Goal: Task Accomplishment & Management: Complete application form

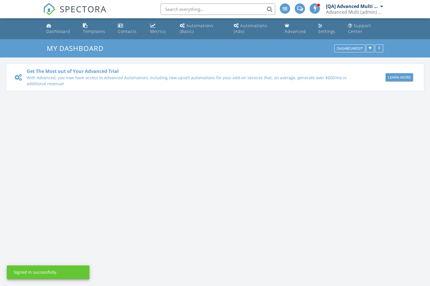
scroll to position [521, 430]
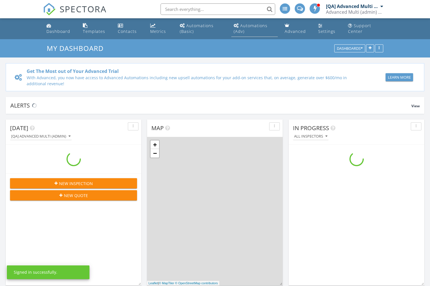
click at [254, 25] on div "Automations (Adv)" at bounding box center [250, 28] width 34 height 11
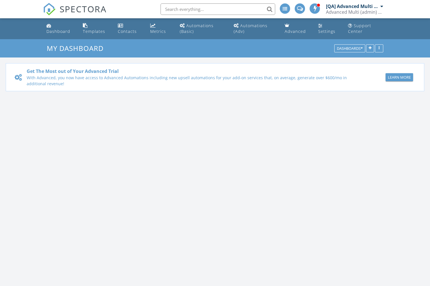
scroll to position [521, 430]
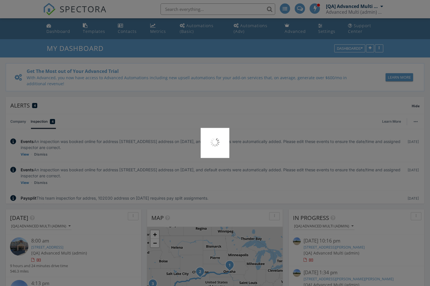
scroll to position [211, 0]
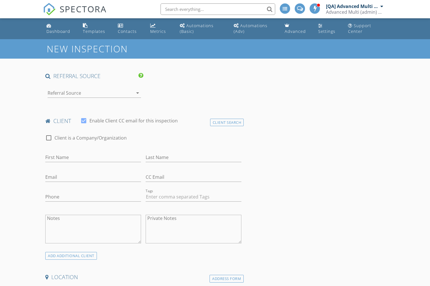
click at [86, 93] on div at bounding box center [86, 92] width 77 height 9
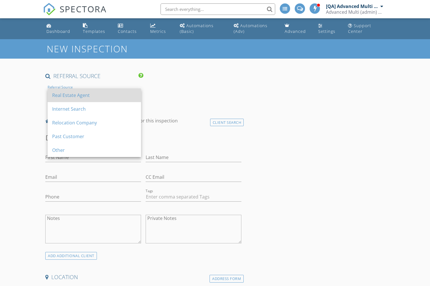
click at [94, 95] on div "Real Estate Agent" at bounding box center [94, 95] width 84 height 7
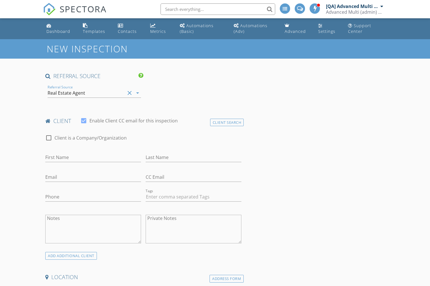
click at [93, 157] on input "First Name" at bounding box center [93, 157] width 96 height 9
click at [193, 157] on input "Last Name" at bounding box center [193, 157] width 96 height 9
type input "[PERSON_NAME]"
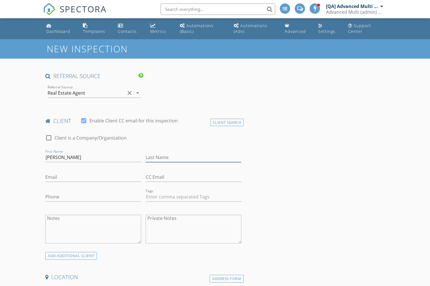
click at [193, 157] on input "Last Name" at bounding box center [193, 157] width 96 height 9
click at [93, 177] on input "Email" at bounding box center [93, 177] width 96 height 9
type input "[PERSON_NAME]"
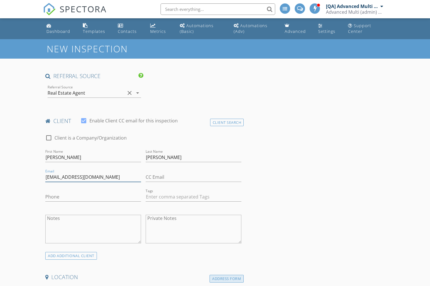
click at [226, 279] on div "Address Form" at bounding box center [226, 279] width 34 height 8
type input "cevci4la5q@m.mablmail.com"
click at [226, 279] on div "Address Form" at bounding box center [226, 279] width 34 height 8
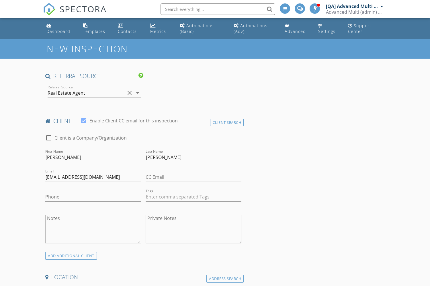
scroll to position [151, 0]
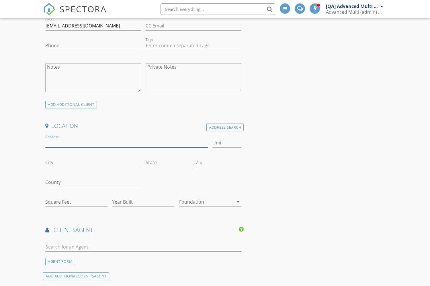
click at [126, 143] on input "Address" at bounding box center [126, 142] width 162 height 9
click at [93, 163] on input "City" at bounding box center [93, 162] width 96 height 9
type input "98348 Cremin Valleys"
click at [93, 163] on input "City" at bounding box center [93, 162] width 96 height 9
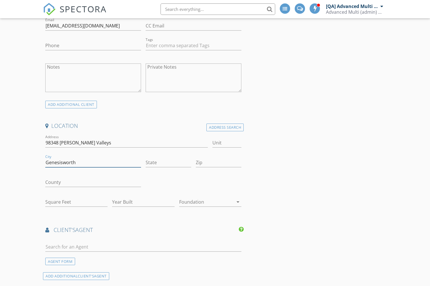
click at [168, 163] on input "State" at bounding box center [168, 162] width 46 height 9
type input "Genesisworth"
click at [168, 163] on input "State" at bounding box center [168, 162] width 46 height 9
click at [218, 163] on input "Zip" at bounding box center [219, 162] width 46 height 9
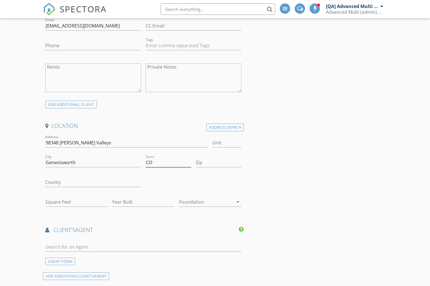
type input "CO"
click at [218, 163] on input "Zip" at bounding box center [219, 162] width 46 height 9
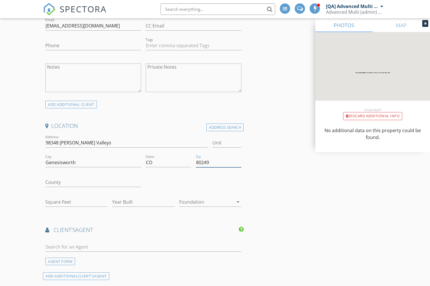
click at [76, 202] on input "Square Feet" at bounding box center [76, 202] width 62 height 9
type input "80249"
click at [76, 202] on input "Square Feet" at bounding box center [76, 202] width 62 height 9
click at [143, 202] on input "Year Built" at bounding box center [143, 202] width 62 height 9
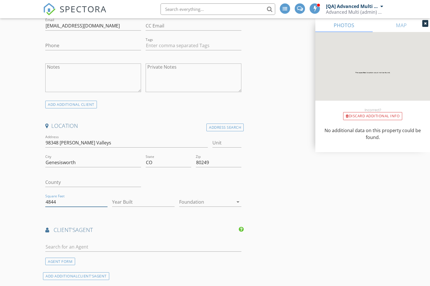
type input "4844"
click at [143, 202] on input "Year Built" at bounding box center [143, 202] width 62 height 9
type input "1999"
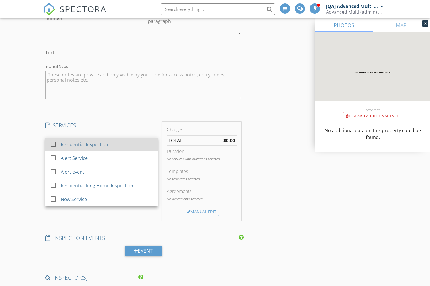
click at [84, 145] on div "Residential Inspection" at bounding box center [85, 144] width 48 height 7
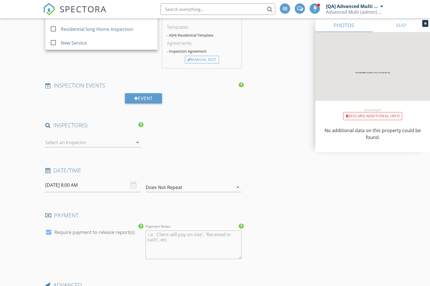
click at [0, 0] on div "[QA] Advanced Multi (admin)" at bounding box center [0, 0] width 0 height 0
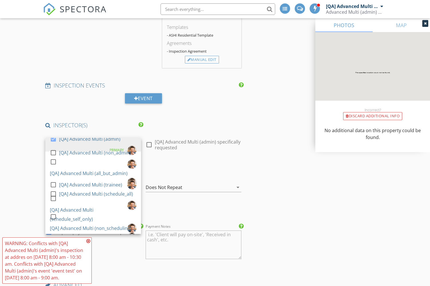
checkbox input "true"
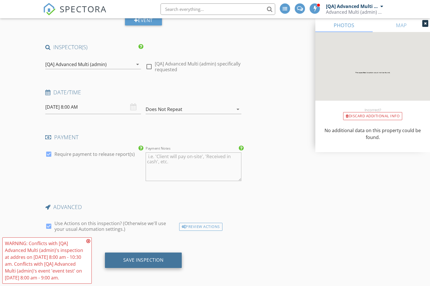
click at [143, 261] on div "Save Inspection" at bounding box center [143, 260] width 40 height 6
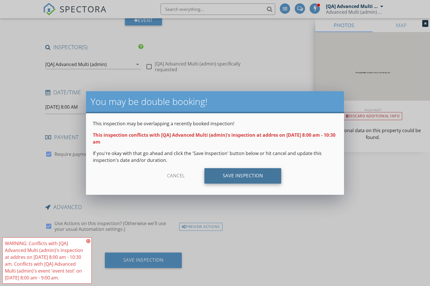
click at [242, 176] on div "Save Inspection" at bounding box center [242, 175] width 77 height 15
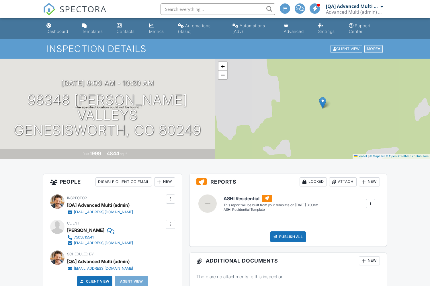
click at [372, 49] on div "More" at bounding box center [373, 49] width 19 height 8
click at [0, 0] on link "Delete" at bounding box center [0, 0] width 0 height 0
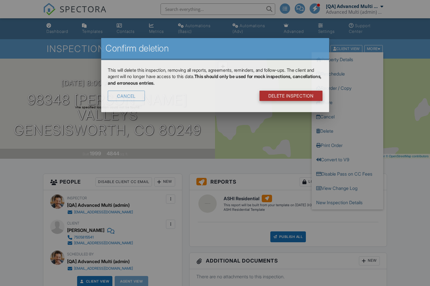
click at [293, 91] on link "DELETE Inspection" at bounding box center [290, 96] width 63 height 10
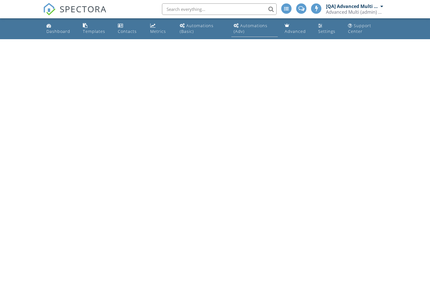
click at [254, 25] on div "Automations (Adv)" at bounding box center [250, 28] width 34 height 11
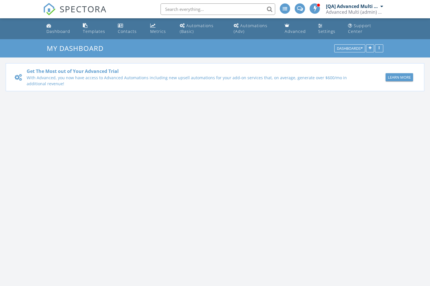
scroll to position [521, 430]
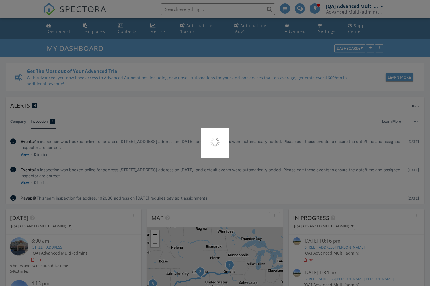
scroll to position [211, 0]
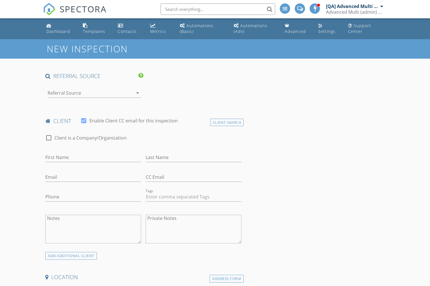
click at [86, 93] on div at bounding box center [86, 92] width 77 height 9
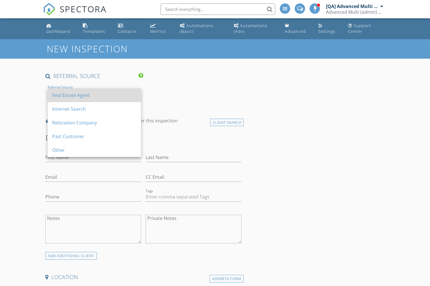
click at [94, 95] on div "Real Estate Agent" at bounding box center [94, 95] width 84 height 7
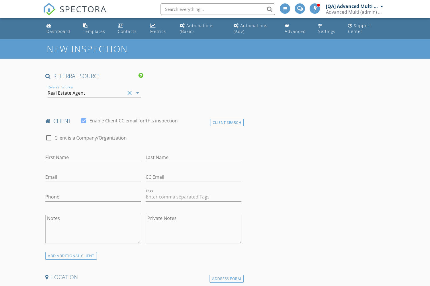
click at [93, 157] on input "First Name" at bounding box center [93, 157] width 96 height 9
click at [193, 157] on input "Last Name" at bounding box center [193, 157] width 96 height 9
type input "[PERSON_NAME]"
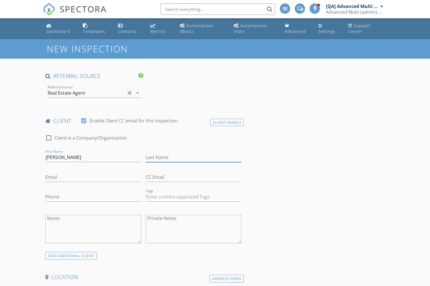
click at [193, 157] on input "Last Name" at bounding box center [193, 157] width 96 height 9
click at [93, 177] on input "Email" at bounding box center [93, 177] width 96 height 9
type input "Langworth"
click at [226, 279] on div "Address Form" at bounding box center [226, 279] width 34 height 8
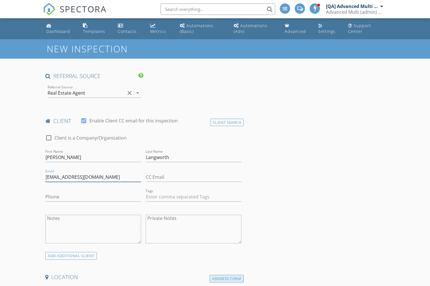
type input "[EMAIL_ADDRESS][DOMAIN_NAME]"
click at [226, 279] on div "Address Form" at bounding box center [226, 279] width 34 height 8
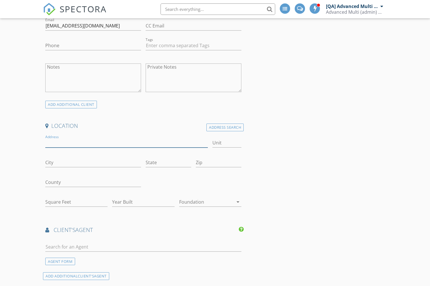
click at [126, 143] on input "Address" at bounding box center [126, 142] width 162 height 9
click at [93, 163] on input "City" at bounding box center [93, 162] width 96 height 9
type input "7586 Upton Estates"
click at [93, 163] on input "City" at bounding box center [93, 162] width 96 height 9
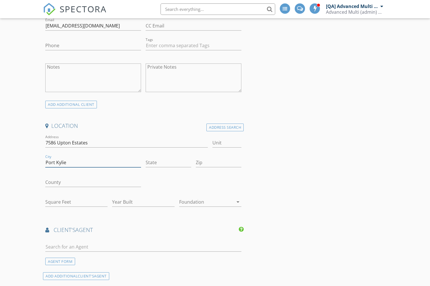
click at [168, 163] on input "State" at bounding box center [168, 162] width 46 height 9
type input "Port Kylie"
click at [168, 163] on input "State" at bounding box center [168, 162] width 46 height 9
click at [218, 163] on input "Zip" at bounding box center [219, 162] width 46 height 9
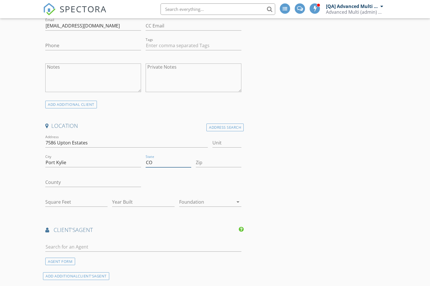
type input "CO"
click at [218, 163] on input "Zip" at bounding box center [219, 162] width 46 height 9
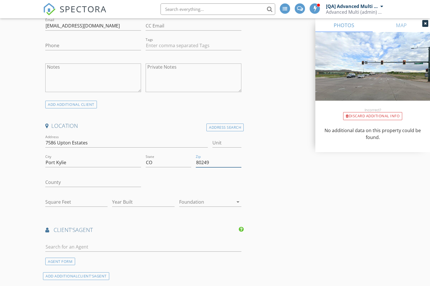
click at [76, 202] on input "Square Feet" at bounding box center [76, 202] width 62 height 9
type input "80249"
click at [76, 202] on input "Square Feet" at bounding box center [76, 202] width 62 height 9
click at [143, 202] on input "Year Built" at bounding box center [143, 202] width 62 height 9
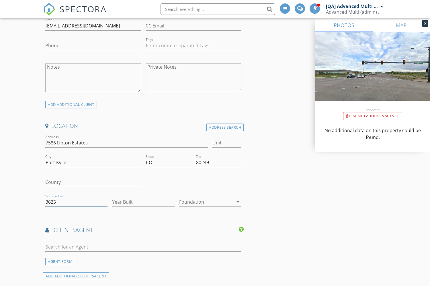
type input "3625"
click at [143, 202] on input "Year Built" at bounding box center [143, 202] width 62 height 9
type input "1999"
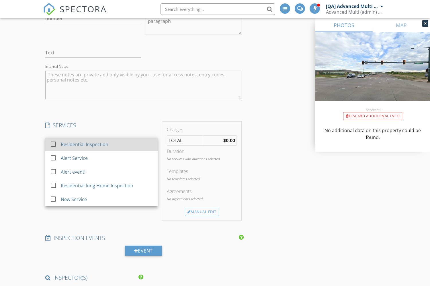
click at [84, 145] on div "Residential Inspection" at bounding box center [85, 144] width 48 height 7
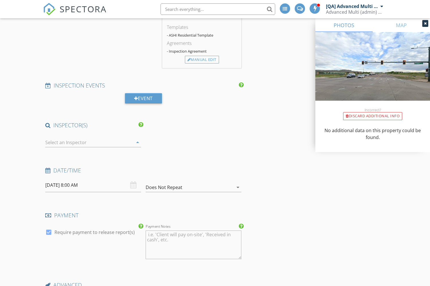
click at [89, 143] on div "[QA] Advanced Multi (admin)" at bounding box center [89, 143] width 61 height 9
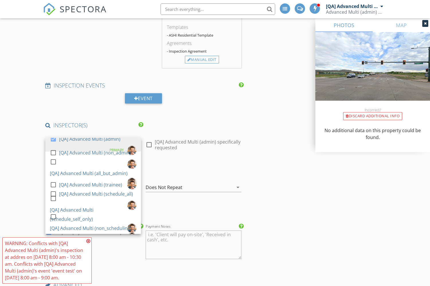
checkbox input "true"
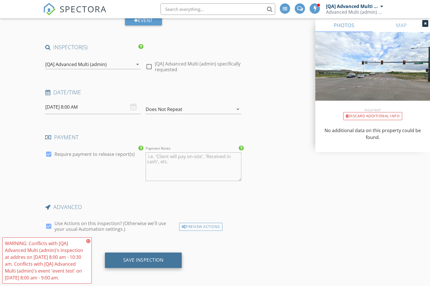
click at [143, 261] on div "Save Inspection" at bounding box center [143, 260] width 40 height 6
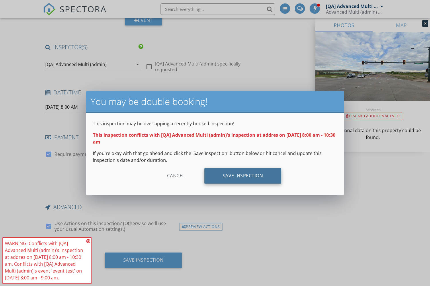
click at [242, 176] on div "Save Inspection" at bounding box center [242, 175] width 77 height 15
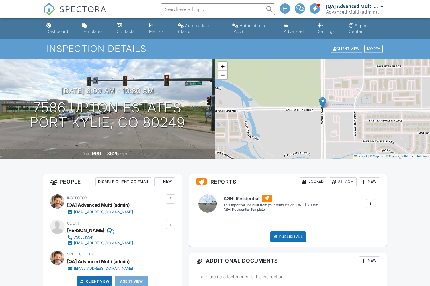
scroll to position [694, 0]
